Goal: Answer question/provide support: Share knowledge or assist other users

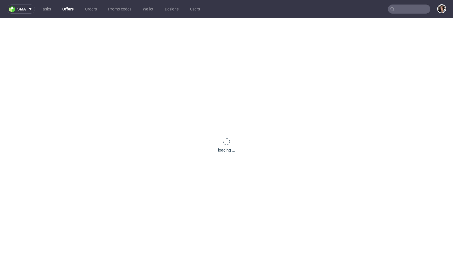
click at [411, 10] on input "text" at bounding box center [409, 9] width 42 height 9
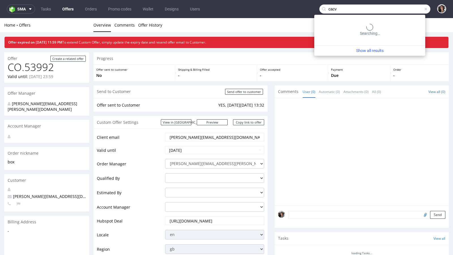
type input "cacv"
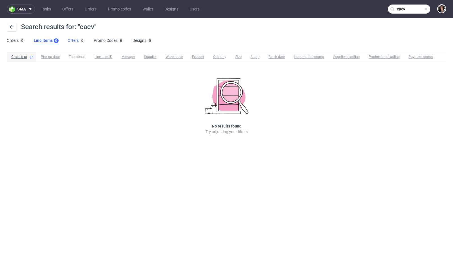
click at [71, 40] on link "Offers 0" at bounding box center [76, 40] width 17 height 9
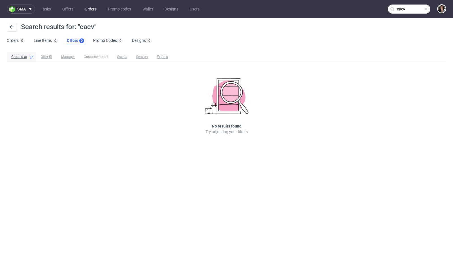
click at [93, 12] on link "Orders" at bounding box center [90, 9] width 19 height 9
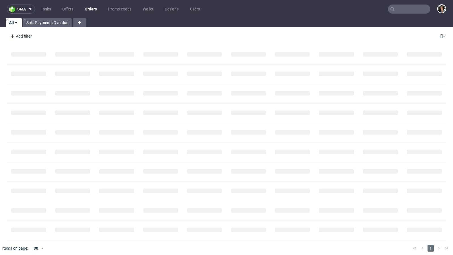
click at [392, 14] on nav "sma Tasks Offers Orders Promo codes Wallet Designs Users" at bounding box center [226, 9] width 453 height 18
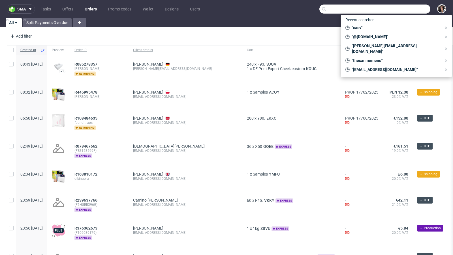
click at [392, 10] on input "text" at bounding box center [374, 9] width 111 height 9
paste input "CAVC"
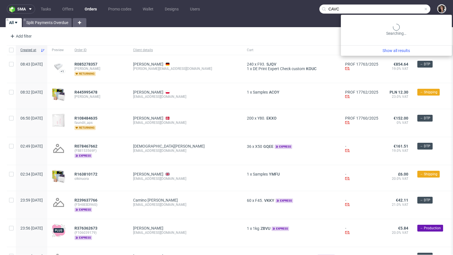
type input "CAVC"
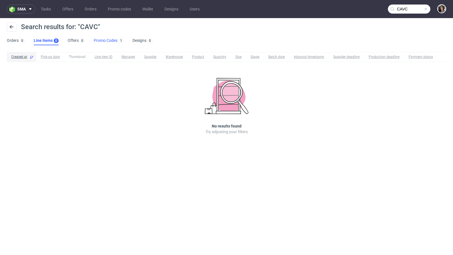
click at [104, 40] on link "Promo Codes 1" at bounding box center [109, 40] width 30 height 9
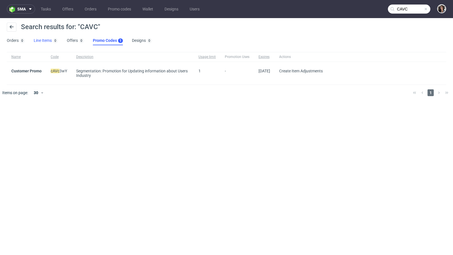
click at [48, 41] on link "Line Items 0" at bounding box center [46, 40] width 24 height 9
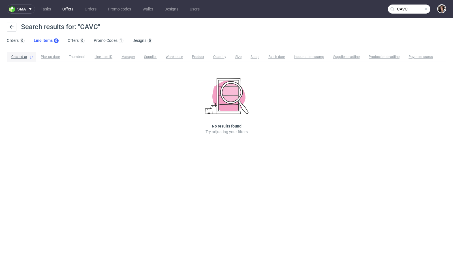
click at [68, 8] on link "Offers" at bounding box center [68, 9] width 18 height 9
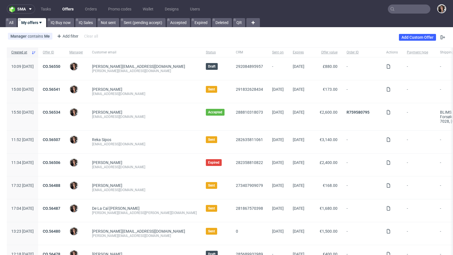
click at [410, 9] on input "text" at bounding box center [409, 9] width 42 height 9
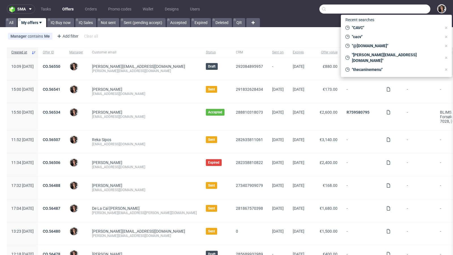
paste input "CAVC"
type input "CAVC"
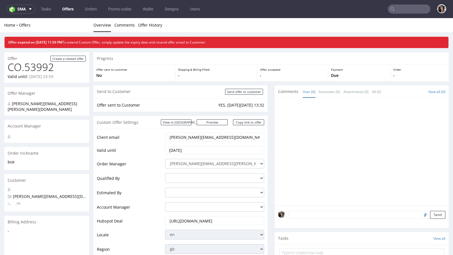
click at [413, 4] on nav "sma Tasks Offers Orders Promo codes Wallet Designs Users" at bounding box center [226, 9] width 453 height 18
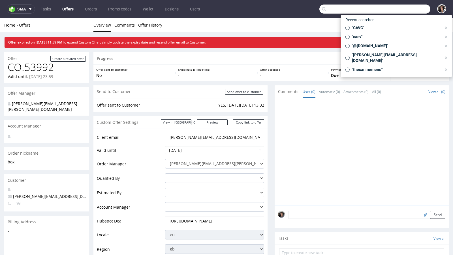
click at [409, 10] on input "text" at bounding box center [374, 9] width 111 height 9
paste input "n.nichele@me.com"
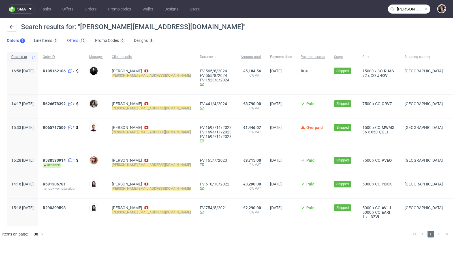
click at [72, 41] on link "Offers 12" at bounding box center [76, 40] width 19 height 9
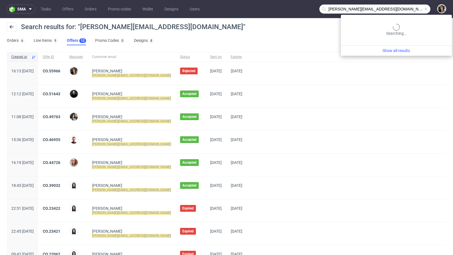
click at [409, 6] on input "n.nichele@me.com" at bounding box center [374, 9] width 111 height 9
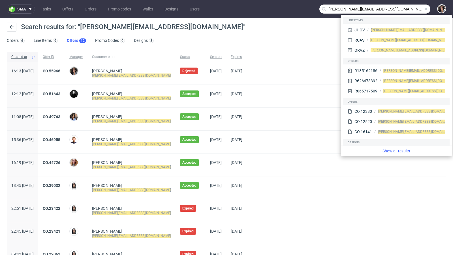
drag, startPoint x: 341, startPoint y: 8, endPoint x: 301, endPoint y: 9, distance: 39.9
click at [301, 9] on nav "sma Tasks Offers Orders Promo codes Wallet Designs Users n.nichele@me.com" at bounding box center [226, 9] width 453 height 18
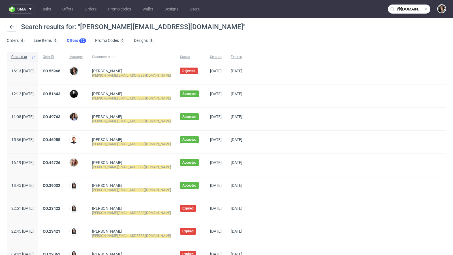
type input "@me.com"
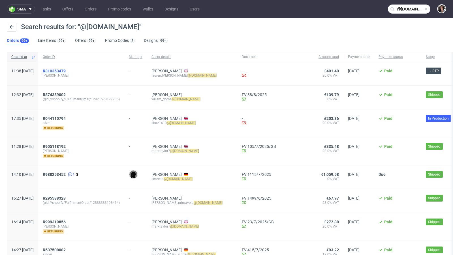
click at [66, 72] on span "R310353479" at bounding box center [54, 71] width 23 height 5
click at [400, 10] on input "@me.com" at bounding box center [409, 9] width 42 height 9
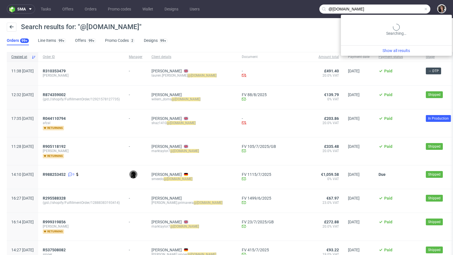
click at [400, 10] on input "@me.com" at bounding box center [374, 9] width 111 height 9
paste input "info@kiyo-natural"
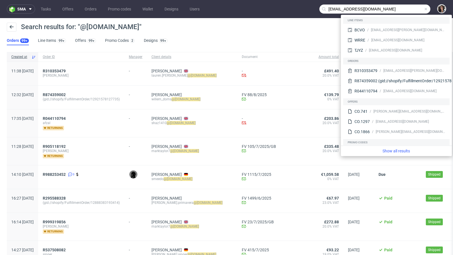
type input "info@kiyo-natural.com"
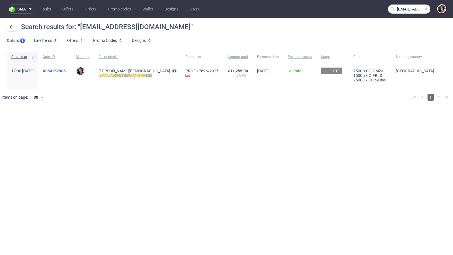
click at [66, 70] on span "R054257906" at bounding box center [54, 71] width 23 height 5
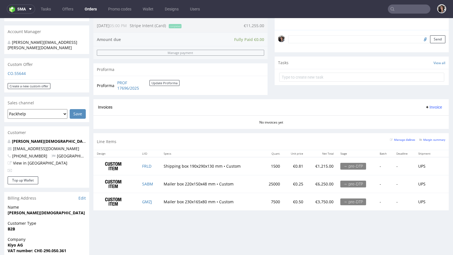
scroll to position [159, 0]
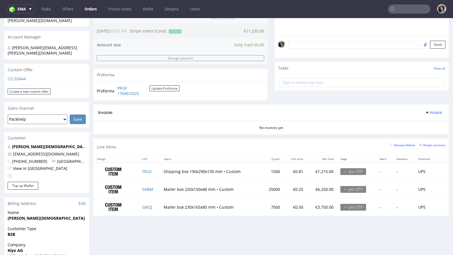
click at [157, 171] on td "FRLD" at bounding box center [150, 172] width 22 height 18
drag, startPoint x: 156, startPoint y: 170, endPoint x: 151, endPoint y: 170, distance: 5.1
click at [151, 170] on td "FRLD" at bounding box center [150, 172] width 22 height 18
copy link "FRLD"
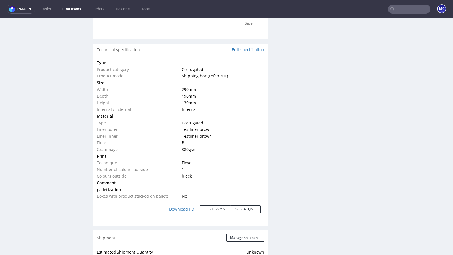
scroll to position [541, 0]
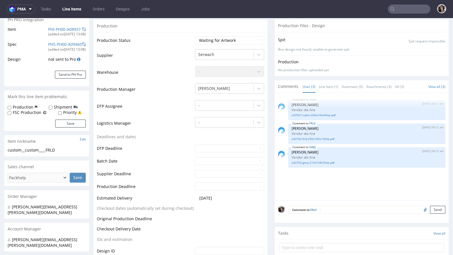
scroll to position [200, 0]
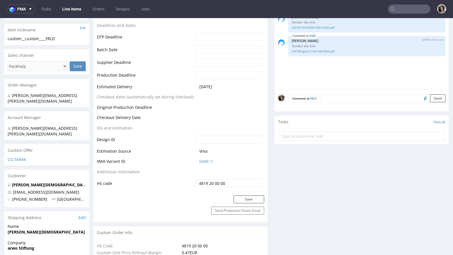
click at [19, 157] on div "CO.55644" at bounding box center [46, 161] width 85 height 9
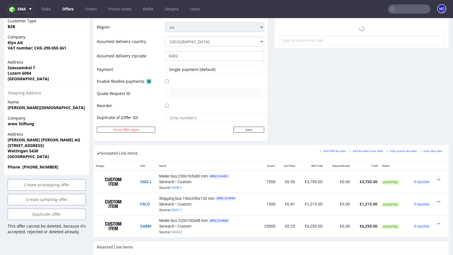
scroll to position [256, 0]
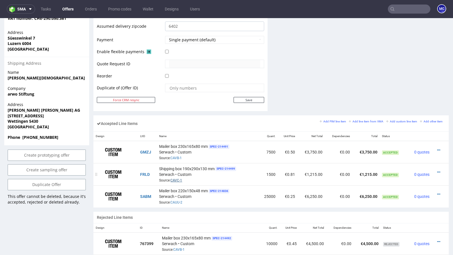
click at [178, 179] on link "CAVC-1" at bounding box center [176, 181] width 12 height 4
click at [437, 170] on icon at bounding box center [438, 172] width 3 height 4
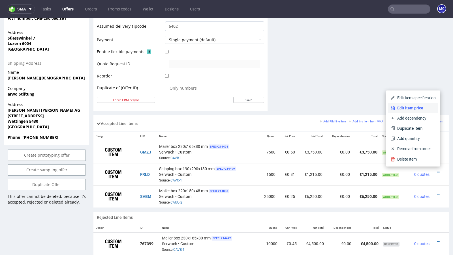
click at [405, 107] on span "Edit item price" at bounding box center [415, 108] width 41 height 6
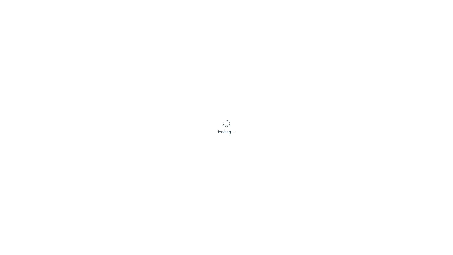
scroll to position [0, 0]
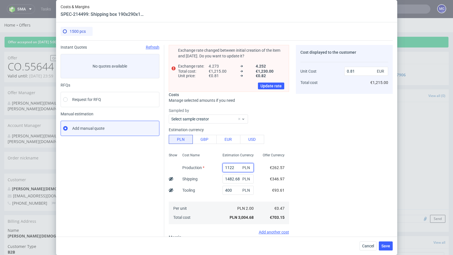
drag, startPoint x: 227, startPoint y: 166, endPoint x: 243, endPoint y: 166, distance: 16.1
click at [243, 166] on div "1122 PLN" at bounding box center [238, 167] width 31 height 9
type input "1065"
type input "0.8"
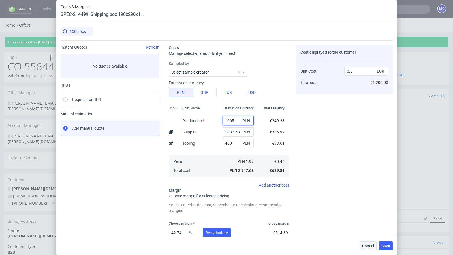
type input "1065"
click at [368, 246] on span "Cancel" at bounding box center [368, 246] width 12 height 4
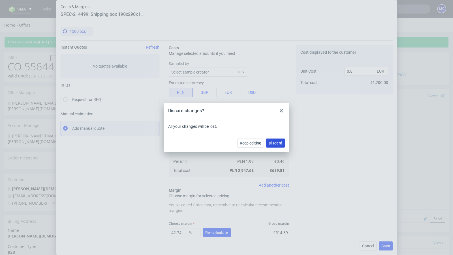
click at [275, 144] on span "Discard" at bounding box center [276, 143] width 14 height 4
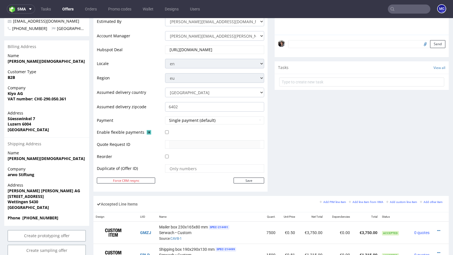
scroll to position [221, 0]
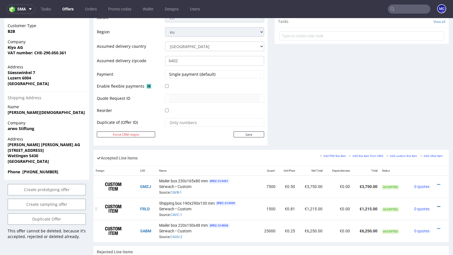
click at [437, 205] on icon at bounding box center [438, 207] width 3 height 4
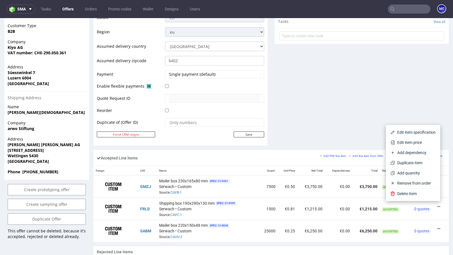
click at [403, 143] on span "Edit item price" at bounding box center [415, 143] width 41 height 6
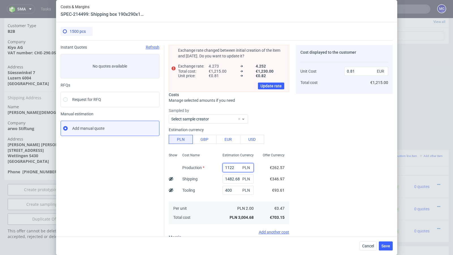
drag, startPoint x: 226, startPoint y: 167, endPoint x: 251, endPoint y: 167, distance: 24.3
click at [251, 168] on div "1122 PLN" at bounding box center [238, 167] width 31 height 9
type input "1065"
type input "0.8"
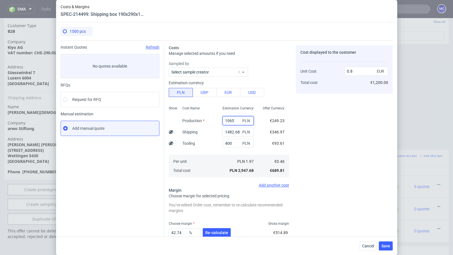
scroll to position [35, 0]
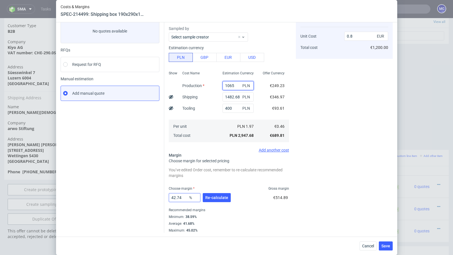
type input "1065"
drag, startPoint x: 182, startPoint y: 198, endPoint x: 174, endPoint y: 198, distance: 8.5
click at [174, 198] on input "42.74" at bounding box center [185, 197] width 32 height 9
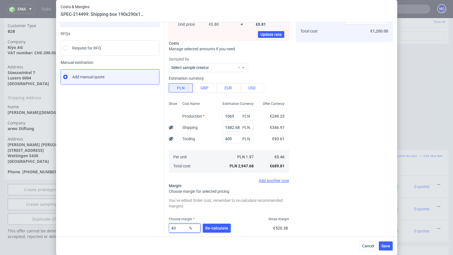
scroll to position [82, 0]
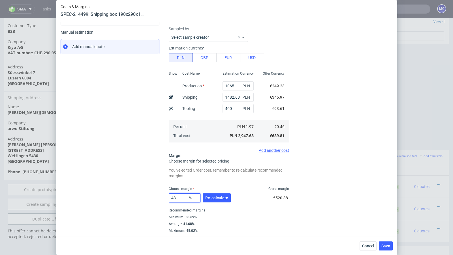
click at [179, 197] on input "43" at bounding box center [185, 198] width 32 height 9
type input "44"
type input "0.82"
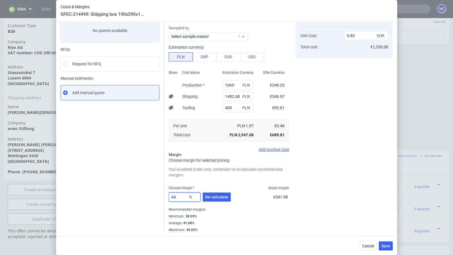
scroll to position [35, 0]
type input "43"
type input "0.8"
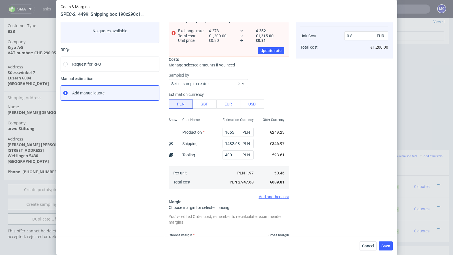
scroll to position [82, 0]
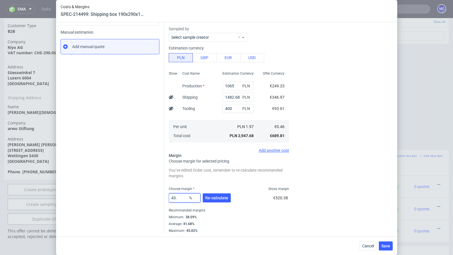
type input "43.5"
type input "0.81"
type input "43"
type input "0.8"
type input "42"
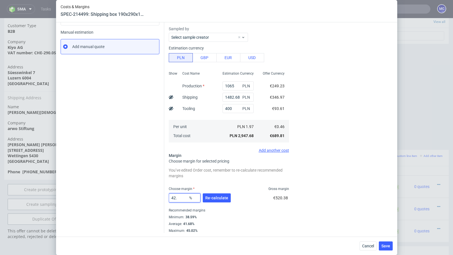
type input "0.79"
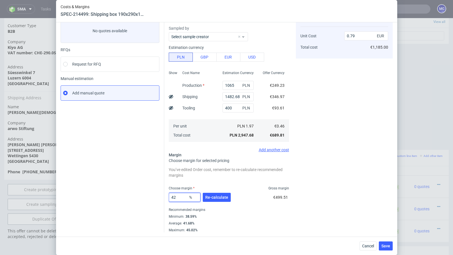
type input "427"
type input "-0.14"
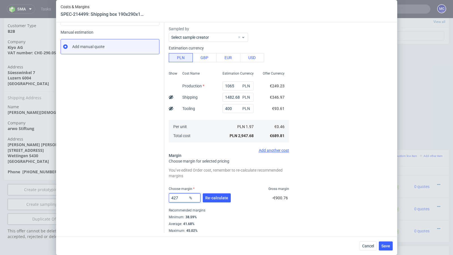
type input "42"
type input "0.79"
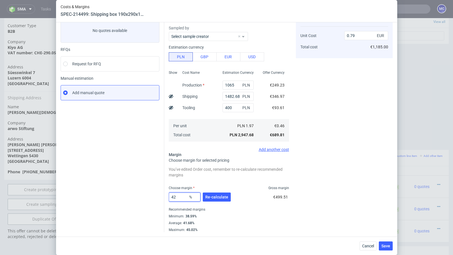
scroll to position [35, 0]
type input "43."
type input "0.8"
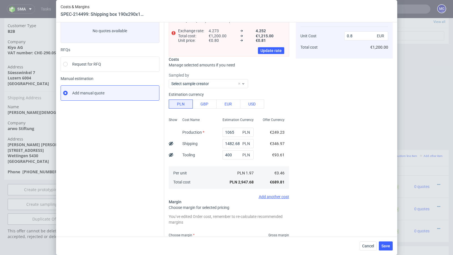
type input "43.8"
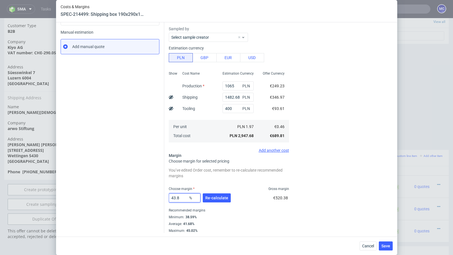
type input "0.81"
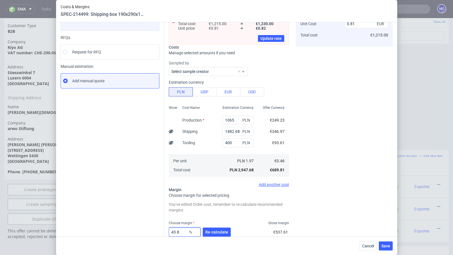
scroll to position [49, 0]
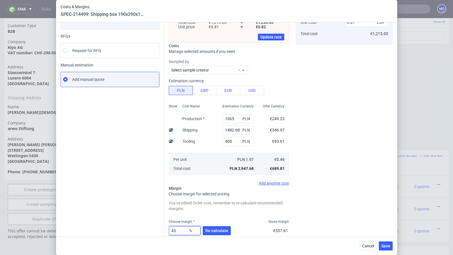
type input "43.9"
type input "0.82"
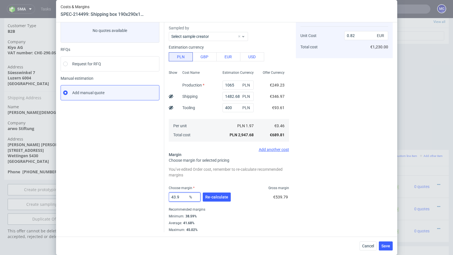
scroll to position [35, 0]
type input "43.8"
type input "0.81"
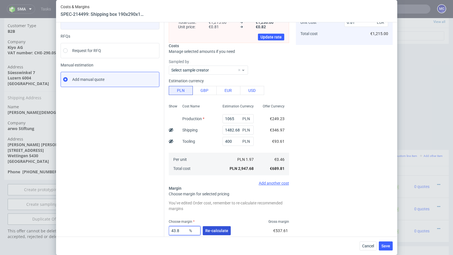
type input "43.8"
click at [214, 231] on span "Re-calculate" at bounding box center [216, 231] width 23 height 4
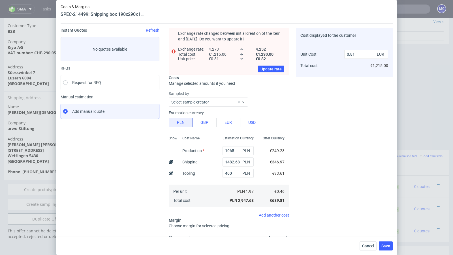
scroll to position [16, 0]
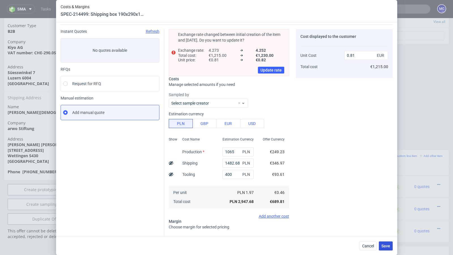
click at [381, 245] on span "Save" at bounding box center [385, 246] width 9 height 4
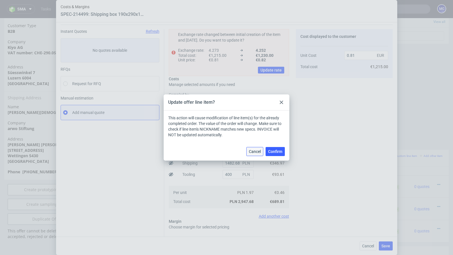
click at [255, 150] on span "Cancel" at bounding box center [255, 152] width 12 height 4
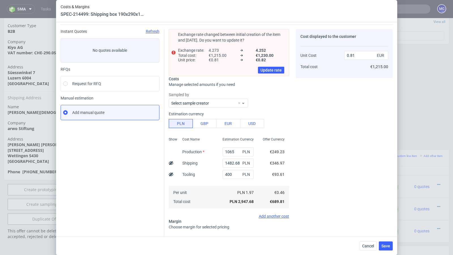
scroll to position [66, 0]
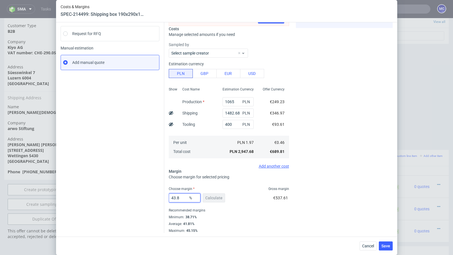
click at [180, 197] on input "43.8" at bounding box center [185, 198] width 32 height 9
click at [384, 244] on span "Save" at bounding box center [385, 246] width 9 height 4
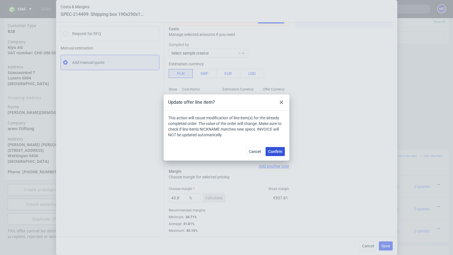
click at [273, 153] on span "Confirm" at bounding box center [275, 152] width 14 height 4
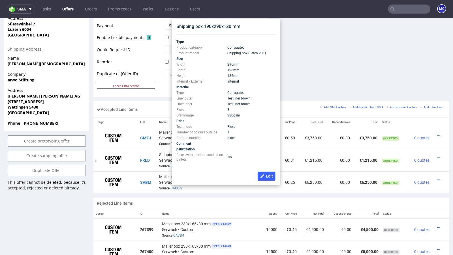
scroll to position [269, 0]
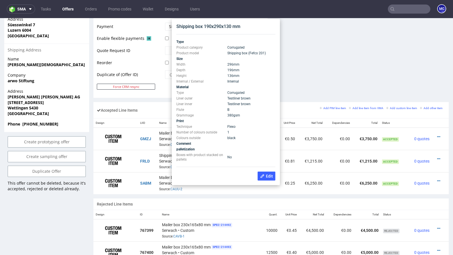
click at [242, 82] on td "Internal" at bounding box center [251, 82] width 50 height 6
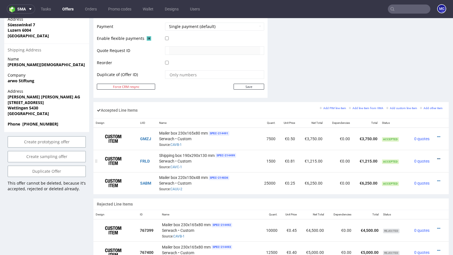
click at [437, 157] on icon at bounding box center [438, 159] width 3 height 4
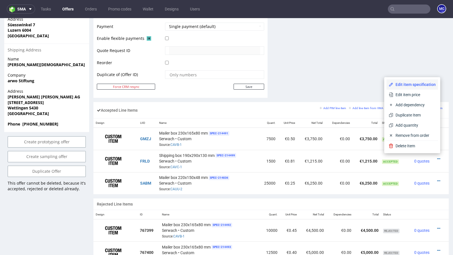
click at [400, 84] on span "Edit item specification" at bounding box center [414, 85] width 42 height 6
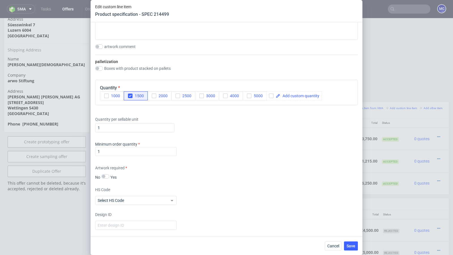
scroll to position [789, 0]
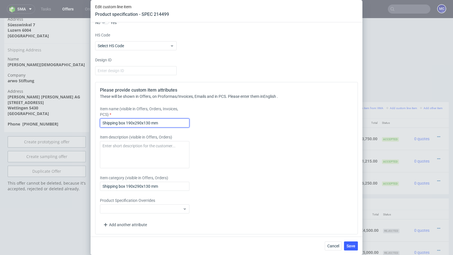
click at [127, 121] on input "Shipping box 190x290x130 mm" at bounding box center [144, 123] width 89 height 9
drag, startPoint x: 126, startPoint y: 121, endPoint x: 187, endPoint y: 121, distance: 60.9
click at [187, 121] on input "Shipping box 190x290x130 mm" at bounding box center [144, 123] width 89 height 9
paste input "296 x 196 x 136"
click at [177, 122] on input "Shipping box 296 x 196 x 136 mm" at bounding box center [144, 123] width 89 height 9
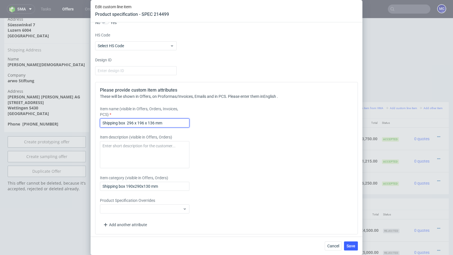
click at [177, 122] on input "Shipping box 296 x 196 x 136 mm" at bounding box center [144, 123] width 89 height 9
type input "Shipping box 296 x 196 x 136 mm"
click at [345, 244] on button "Save" at bounding box center [351, 246] width 14 height 9
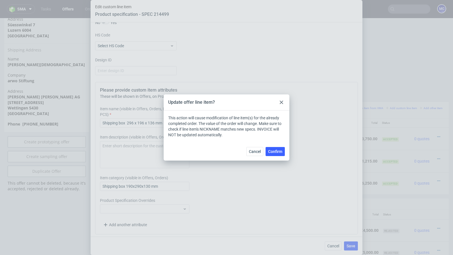
click at [275, 157] on div "Cancel Confirm" at bounding box center [227, 151] width 126 height 18
click at [275, 155] on button "Confirm" at bounding box center [275, 151] width 19 height 9
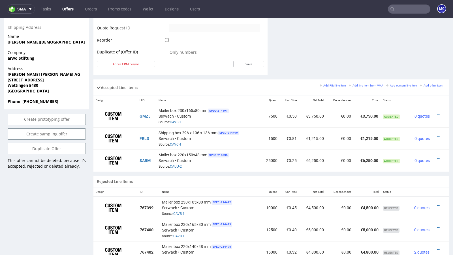
scroll to position [314, 0]
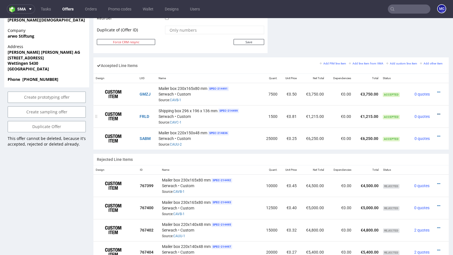
click at [437, 112] on icon at bounding box center [438, 114] width 3 height 4
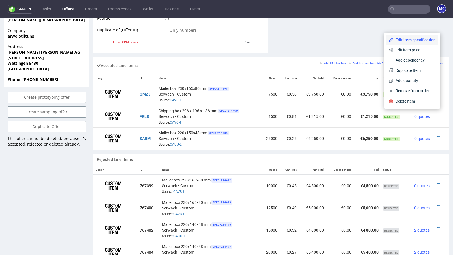
click at [407, 40] on span "Edit item specification" at bounding box center [414, 40] width 42 height 6
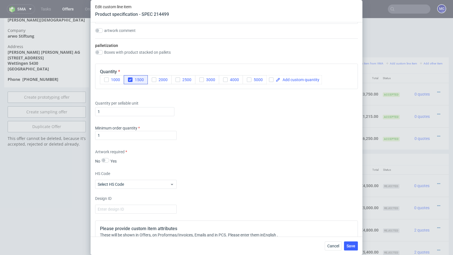
scroll to position [722, 0]
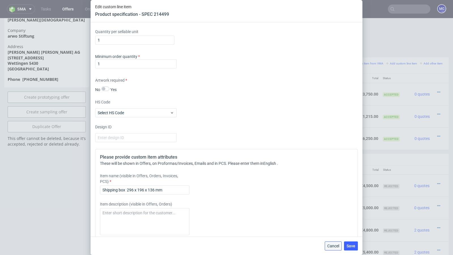
click at [326, 246] on button "Cancel" at bounding box center [333, 246] width 17 height 9
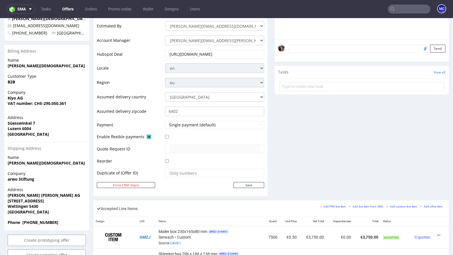
scroll to position [220, 0]
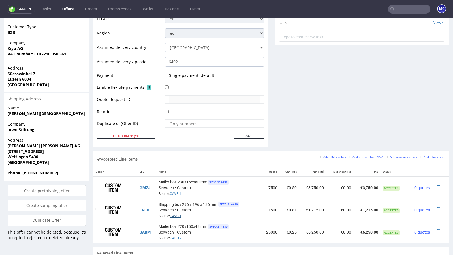
click at [174, 214] on link "CAVC-1" at bounding box center [176, 216] width 12 height 4
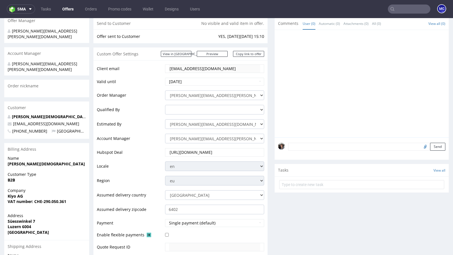
scroll to position [0, 0]
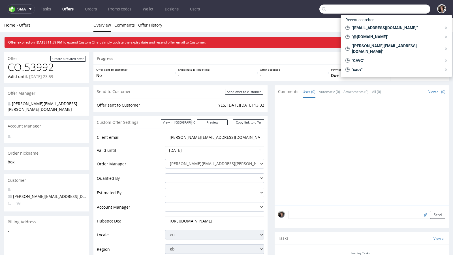
click at [409, 10] on input "text" at bounding box center [374, 9] width 111 height 9
paste input "43.8"
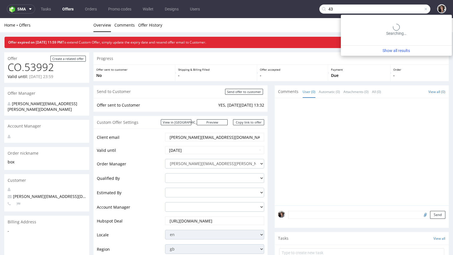
type input "4"
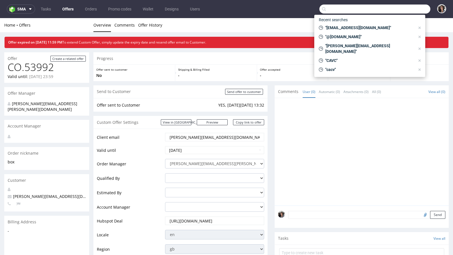
click at [72, 6] on link "Offers" at bounding box center [68, 9] width 18 height 9
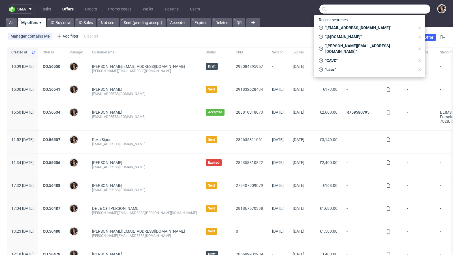
click at [388, 10] on input "text" at bounding box center [374, 9] width 111 height 9
paste input "FRLD"
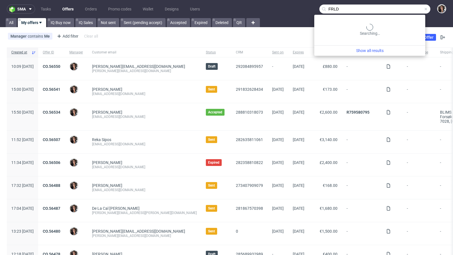
type input "FRLD"
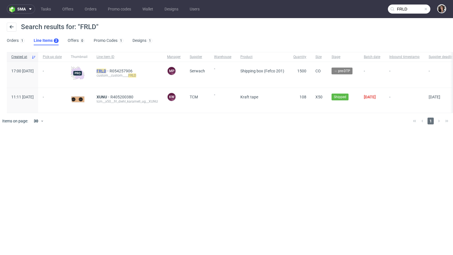
click at [106, 69] on mark "FRLD" at bounding box center [102, 71] width 10 height 5
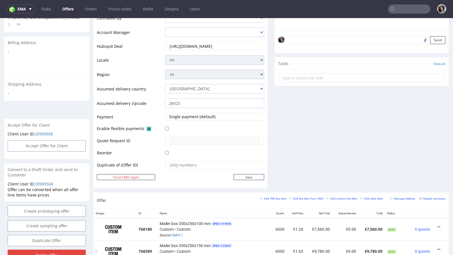
scroll to position [69, 0]
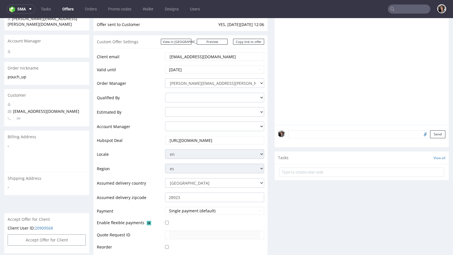
click at [219, 57] on input "[EMAIL_ADDRESS][DOMAIN_NAME]" at bounding box center [214, 57] width 91 height 8
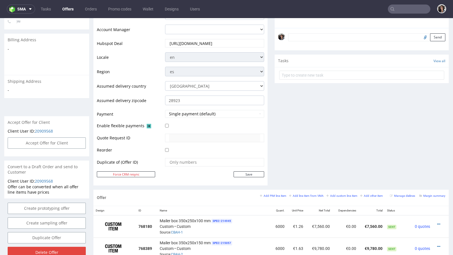
scroll to position [289, 0]
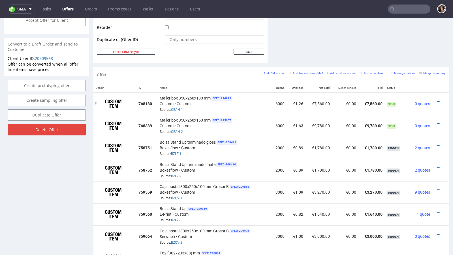
click at [436, 101] on div at bounding box center [439, 102] width 8 height 6
click at [437, 100] on icon at bounding box center [438, 102] width 3 height 4
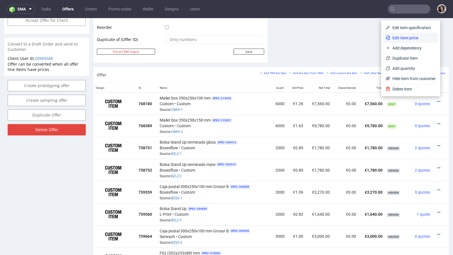
click at [398, 38] on span "Edit item price" at bounding box center [413, 38] width 46 height 6
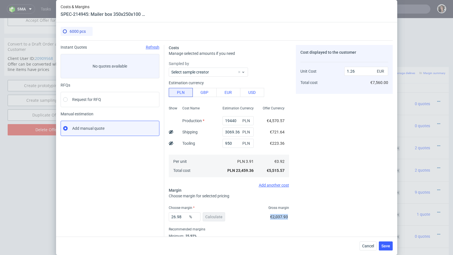
copy span "€2,037.93"
drag, startPoint x: 287, startPoint y: 216, endPoint x: 271, endPoint y: 216, distance: 16.1
click at [271, 216] on span "€2,037.93" at bounding box center [279, 217] width 18 height 5
click at [366, 245] on span "Cancel" at bounding box center [368, 246] width 12 height 4
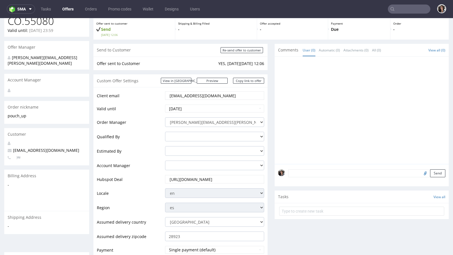
scroll to position [10, 0]
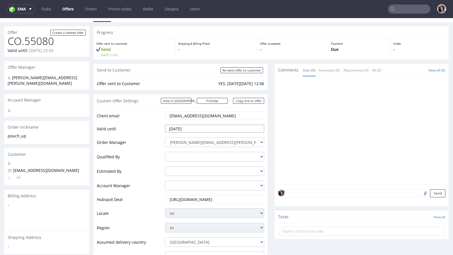
click at [201, 129] on input "2025-08-22" at bounding box center [214, 129] width 99 height 8
click at [246, 141] on select "cristina.martinez@packhelp.com adrian.grudzien@packhelp.com adrian.margula@pack…" at bounding box center [214, 143] width 99 height 10
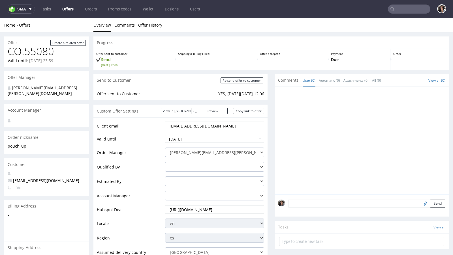
scroll to position [184, 0]
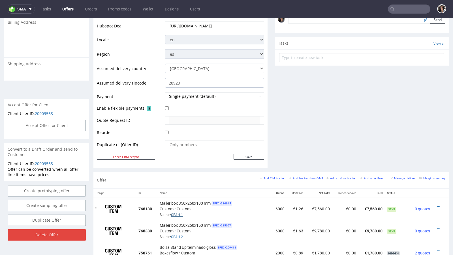
click at [175, 213] on link "CBAH-1" at bounding box center [177, 215] width 12 height 4
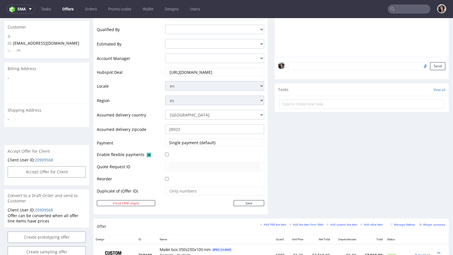
scroll to position [73, 0]
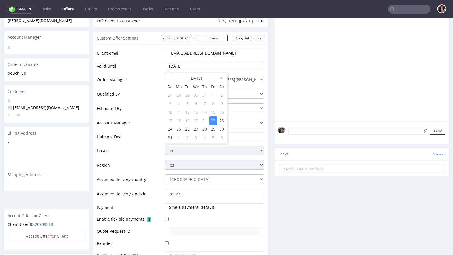
click at [216, 65] on input "2025-08-22" at bounding box center [214, 66] width 99 height 8
click at [213, 128] on td "29" at bounding box center [213, 129] width 8 height 8
type input "2025-08-29"
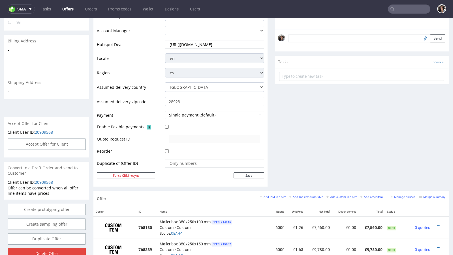
scroll to position [191, 0]
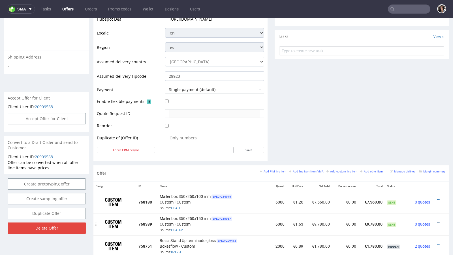
click at [437, 221] on icon at bounding box center [438, 223] width 3 height 4
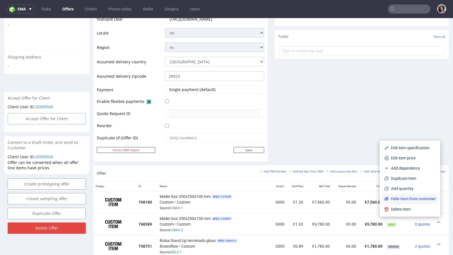
click at [428, 202] on span "Hide item from customer" at bounding box center [412, 199] width 47 height 6
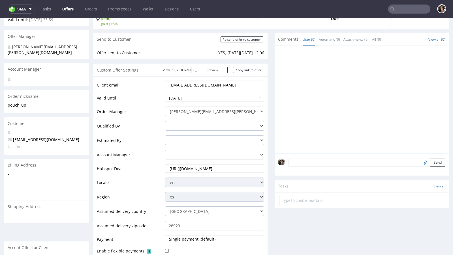
scroll to position [0, 0]
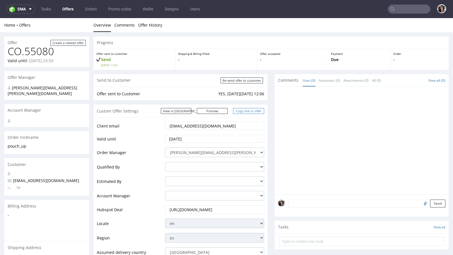
click at [258, 112] on link "Copy link to offer" at bounding box center [248, 111] width 31 height 6
click at [241, 79] on input "Re-send offer to customer" at bounding box center [242, 81] width 42 height 6
type input "In progress..."
click at [246, 111] on link "Copy link to offer" at bounding box center [248, 111] width 31 height 6
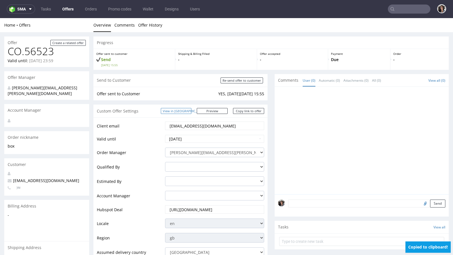
click at [191, 112] on link "View in [GEOGRAPHIC_DATA]" at bounding box center [176, 111] width 31 height 6
click at [250, 109] on link "Copy link to offer" at bounding box center [248, 111] width 31 height 6
click at [245, 112] on link "Copy link to offer" at bounding box center [248, 111] width 31 height 6
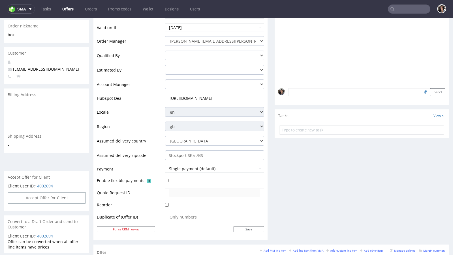
scroll to position [283, 0]
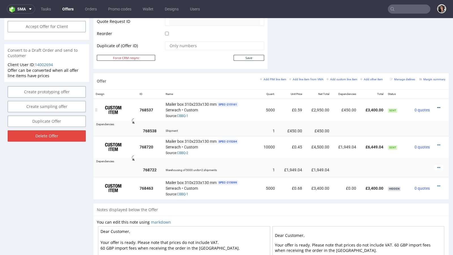
click at [437, 107] on icon at bounding box center [438, 108] width 3 height 4
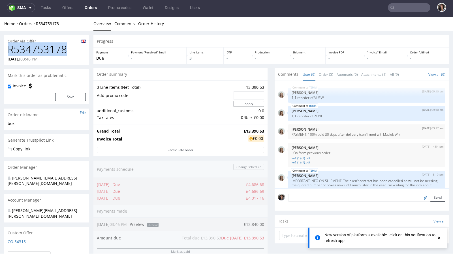
scroll to position [108, 0]
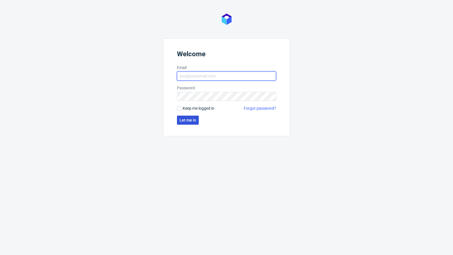
type input "[PERSON_NAME][EMAIL_ADDRESS][PERSON_NAME][DOMAIN_NAME]"
click at [186, 122] on span "Let me in" at bounding box center [187, 120] width 17 height 4
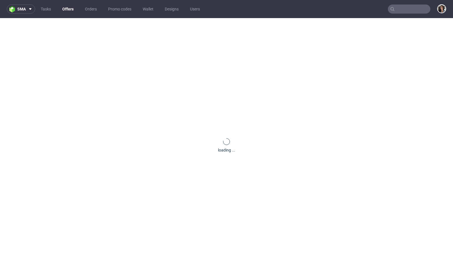
click at [408, 10] on input "text" at bounding box center [409, 9] width 42 height 9
paste input "[EMAIL_ADDRESS][DOMAIN_NAME]"
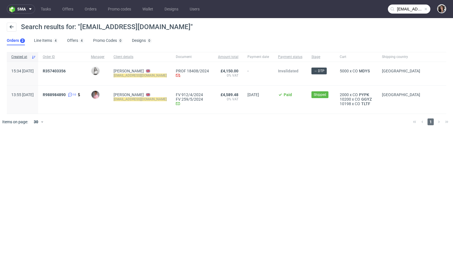
click at [406, 11] on input "[EMAIL_ADDRESS][DOMAIN_NAME]" at bounding box center [409, 9] width 42 height 9
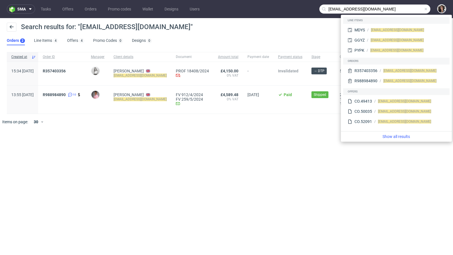
drag, startPoint x: 341, startPoint y: 10, endPoint x: 319, endPoint y: 10, distance: 21.8
click at [319, 10] on nav "sma Tasks Offers Orders Promo codes Wallet Designs Users [EMAIL_ADDRESS][DOMAIN…" at bounding box center [226, 9] width 453 height 18
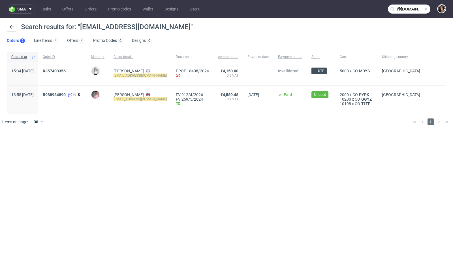
type input "@[DOMAIN_NAME]"
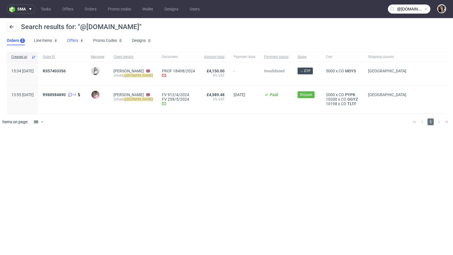
click at [75, 41] on link "Offers 4" at bounding box center [75, 40] width 17 height 9
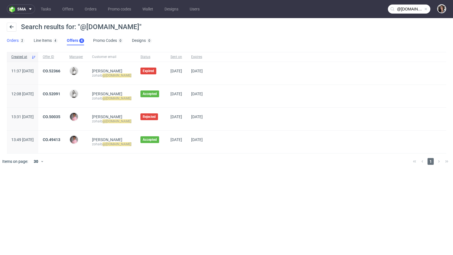
click at [19, 40] on div "2" at bounding box center [22, 41] width 6 height 6
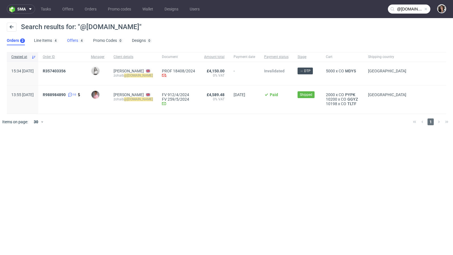
click at [74, 42] on link "Offers 4" at bounding box center [75, 40] width 17 height 9
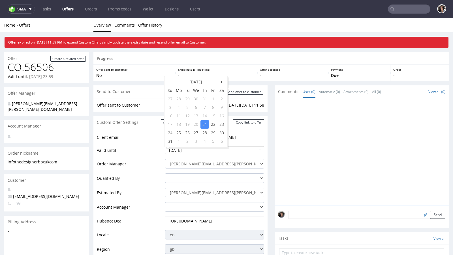
click at [190, 149] on input "2025-08-21" at bounding box center [214, 150] width 99 height 8
click at [174, 133] on td "25" at bounding box center [178, 133] width 9 height 8
click at [190, 147] on input "2025-08-25" at bounding box center [214, 150] width 99 height 8
click at [172, 132] on td "24" at bounding box center [170, 133] width 8 height 8
type input "2025-08-24"
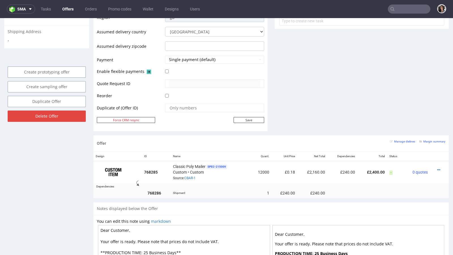
scroll to position [245, 0]
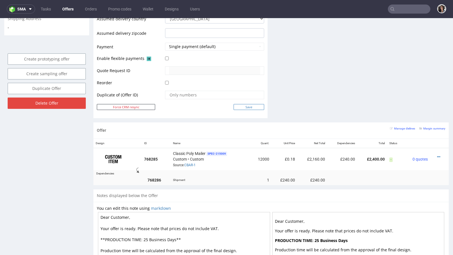
click at [250, 105] on input "Save" at bounding box center [249, 107] width 31 height 6
type input "In progress..."
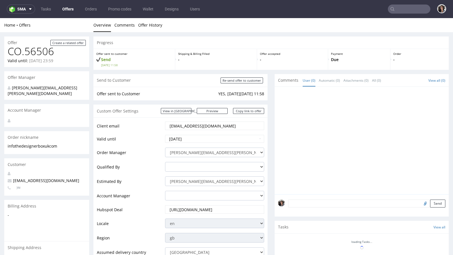
scroll to position [0, 0]
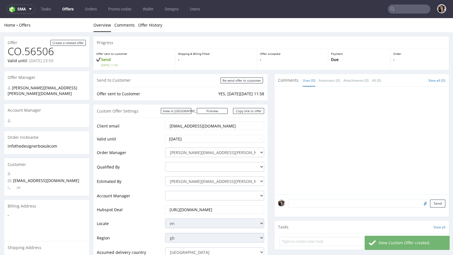
click at [65, 11] on link "Offers" at bounding box center [68, 9] width 18 height 9
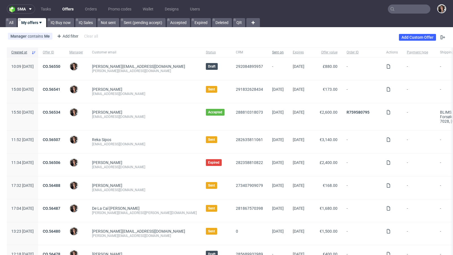
click at [272, 52] on span "Sent on" at bounding box center [278, 52] width 12 height 5
click at [264, 45] on div "Manager contains Me Add filter Hide filters Clear all Add Custom Offer" at bounding box center [226, 37] width 453 height 16
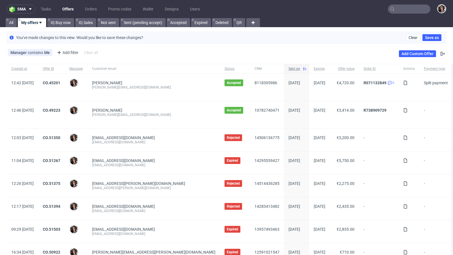
click at [288, 68] on span "Sent on" at bounding box center [294, 69] width 12 height 5
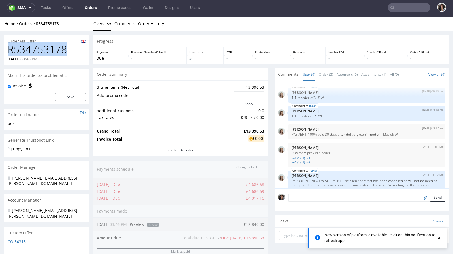
scroll to position [108, 0]
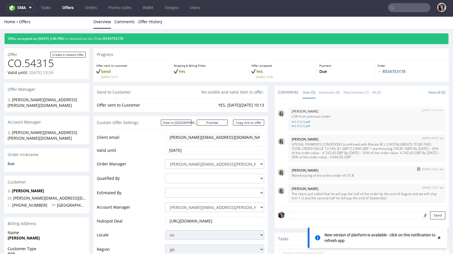
scroll to position [2, 0]
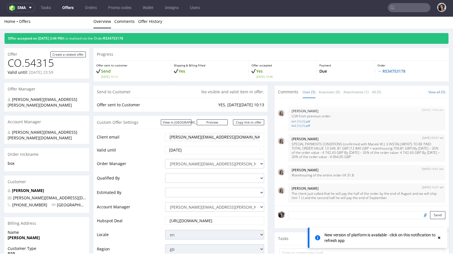
click at [387, 231] on div "New version of platform is available - click on this notification to refresh app" at bounding box center [378, 238] width 140 height 20
click at [390, 239] on div "New version of platform is available - click on this notification to refresh app" at bounding box center [380, 237] width 112 height 11
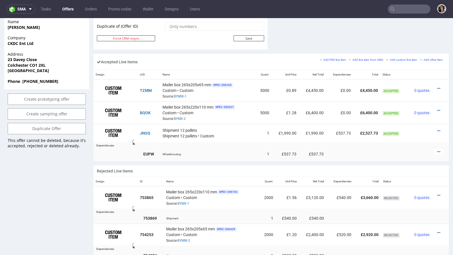
scroll to position [285, 0]
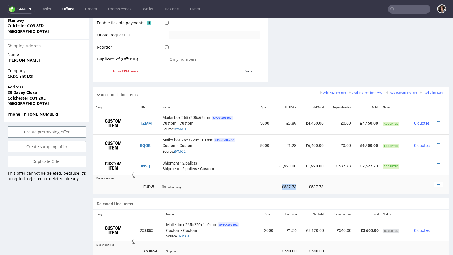
drag, startPoint x: 294, startPoint y: 184, endPoint x: 279, endPoint y: 183, distance: 14.2
click at [279, 183] on td "£537.73" at bounding box center [284, 187] width 27 height 14
copy td "£537.73"
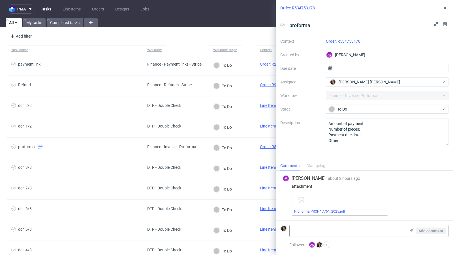
click at [304, 213] on link "Pro forma PROF 17761_2025.pdf" at bounding box center [319, 212] width 51 height 4
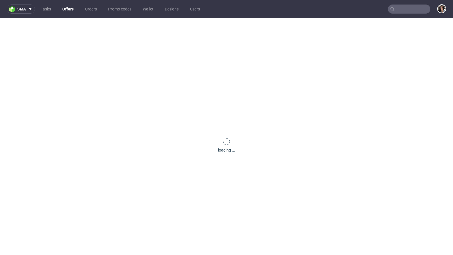
click at [404, 8] on input "text" at bounding box center [409, 9] width 42 height 9
paste input "[EMAIL_ADDRESS][DOMAIN_NAME]"
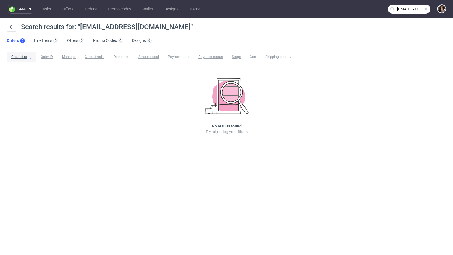
click at [397, 12] on input "[EMAIL_ADDRESS][DOMAIN_NAME]" at bounding box center [409, 9] width 42 height 9
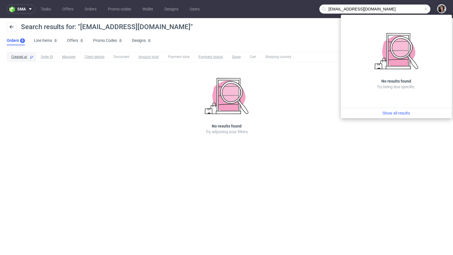
drag, startPoint x: 337, startPoint y: 8, endPoint x: 324, endPoint y: 8, distance: 13.0
click at [325, 8] on div "[EMAIL_ADDRESS][DOMAIN_NAME]" at bounding box center [374, 9] width 111 height 9
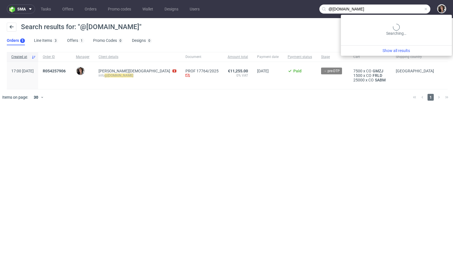
click at [407, 7] on input "@[DOMAIN_NAME]" at bounding box center [374, 9] width 111 height 9
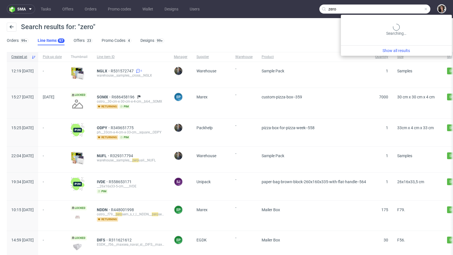
click at [410, 6] on input "zero" at bounding box center [374, 9] width 111 height 9
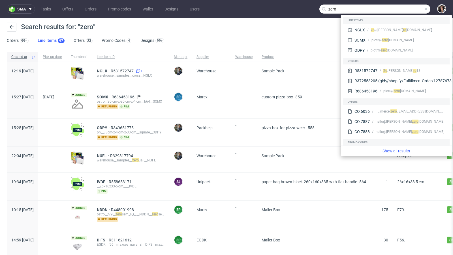
click at [398, 11] on input "zero" at bounding box center [374, 9] width 111 height 9
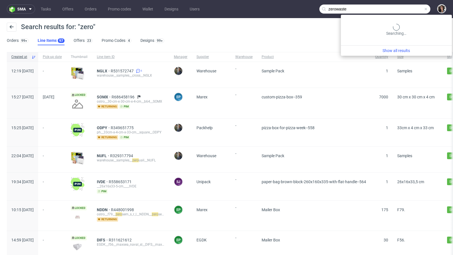
type input "zerowaste"
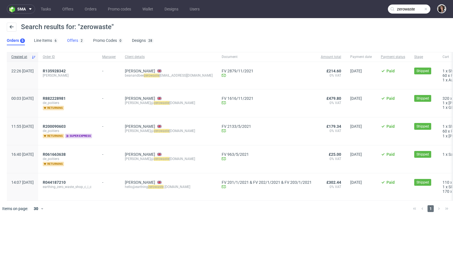
click at [75, 39] on link "Offers 2" at bounding box center [75, 40] width 17 height 9
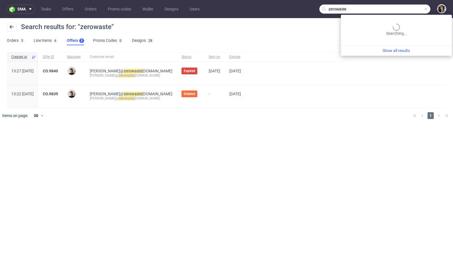
click at [405, 8] on input "zerowaste" at bounding box center [374, 9] width 111 height 9
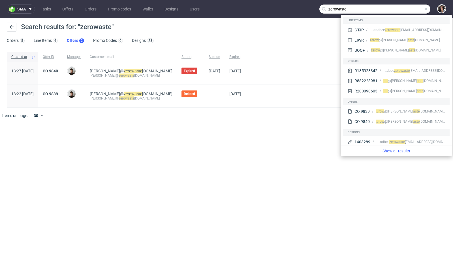
click at [405, 8] on input "zerowaste" at bounding box center [374, 9] width 111 height 9
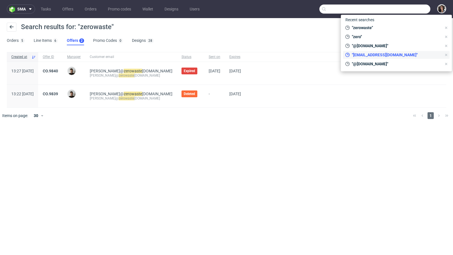
click at [377, 53] on span ""[EMAIL_ADDRESS][DOMAIN_NAME]"" at bounding box center [396, 55] width 92 height 6
type input "[EMAIL_ADDRESS][DOMAIN_NAME]"
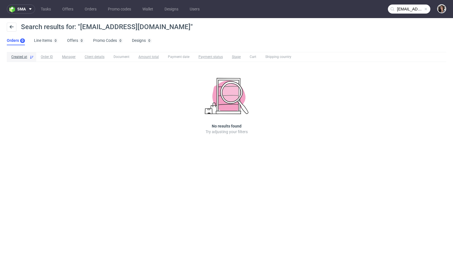
click at [403, 8] on input "[EMAIL_ADDRESS][DOMAIN_NAME]" at bounding box center [409, 9] width 42 height 9
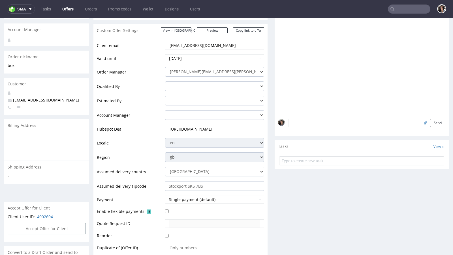
scroll to position [275, 0]
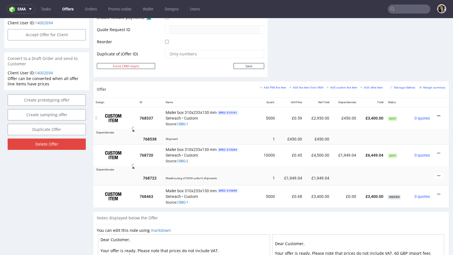
click at [437, 114] on icon at bounding box center [438, 116] width 3 height 4
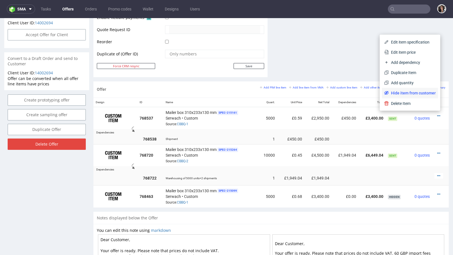
click at [413, 94] on span "Hide item from customer" at bounding box center [412, 93] width 47 height 6
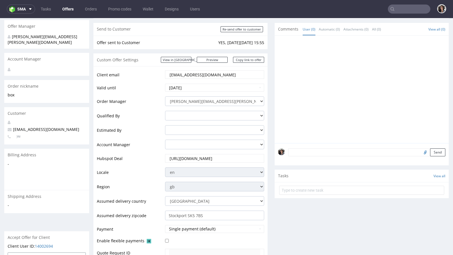
scroll to position [32, 0]
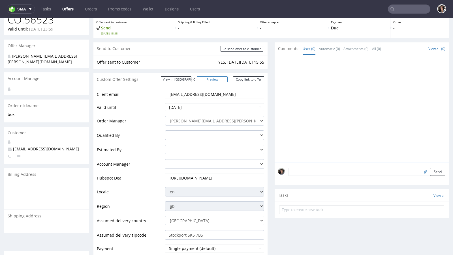
click at [216, 81] on link "Preview" at bounding box center [212, 79] width 31 height 6
click at [245, 79] on link "Copy link to offer" at bounding box center [248, 79] width 31 height 6
